Goal: Task Accomplishment & Management: Manage account settings

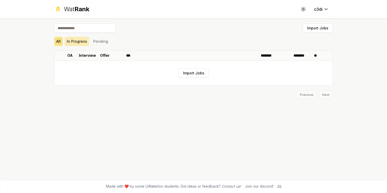
click at [75, 41] on button "In Progress" at bounding box center [77, 41] width 24 height 9
click at [99, 41] on button "Pending" at bounding box center [100, 41] width 19 height 9
click at [62, 41] on button "All" at bounding box center [58, 41] width 8 height 9
click at [301, 10] on icon at bounding box center [303, 9] width 5 height 5
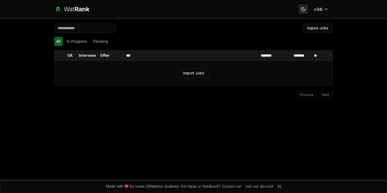
click at [303, 10] on icon at bounding box center [303, 9] width 5 height 5
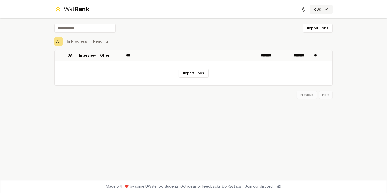
click at [321, 10] on html "Wat Rank Toggle theme c3di Import Jobs All In Progress Pending OA Interview Off…" at bounding box center [193, 96] width 387 height 193
click at [322, 10] on html "Wat Rank Toggle theme c3di Import Jobs All In Progress Pending OA Interview Off…" at bounding box center [193, 96] width 387 height 193
click at [315, 28] on button "Import Jobs" at bounding box center [318, 28] width 30 height 9
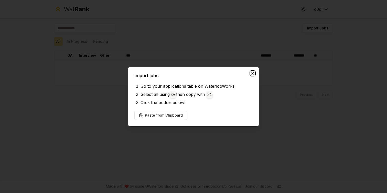
click at [250, 73] on icon "button" at bounding box center [252, 73] width 4 height 4
